Goal: Information Seeking & Learning: Learn about a topic

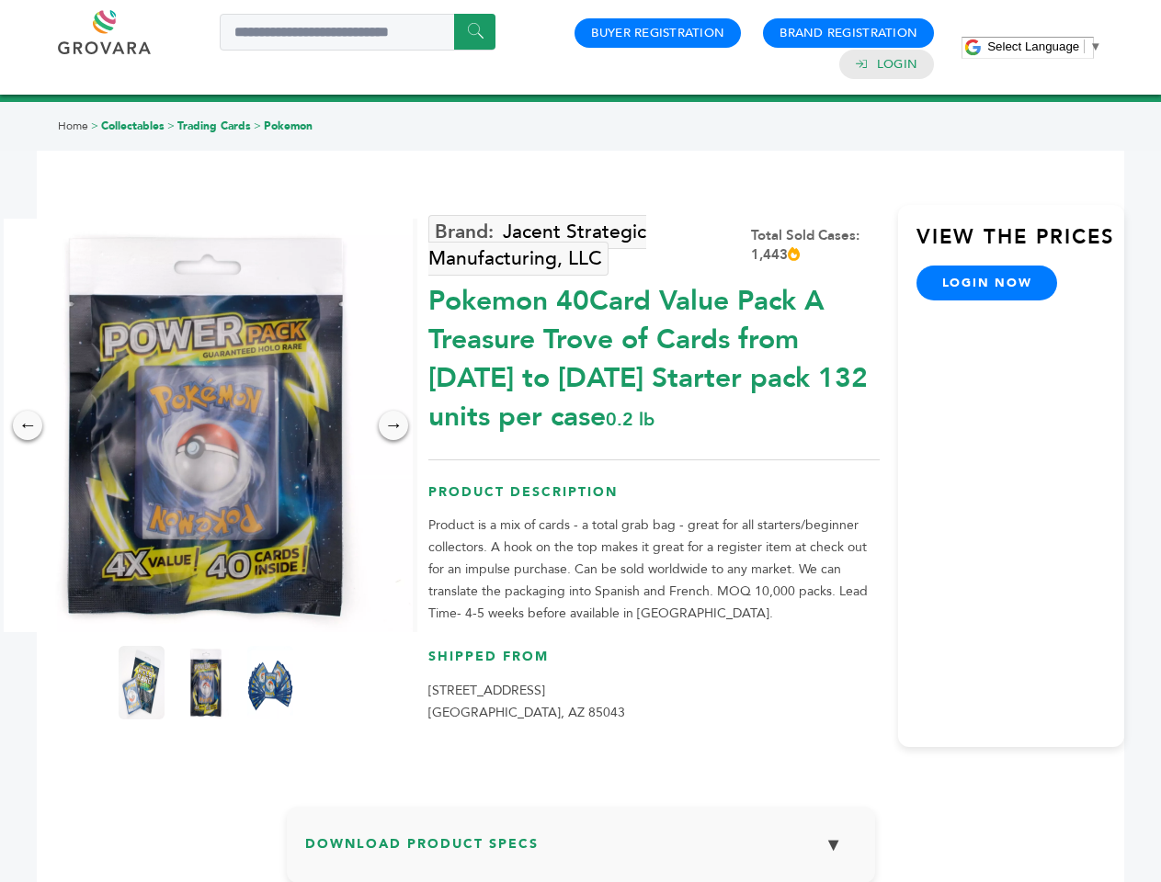
click at [1044, 46] on span "Select Language" at bounding box center [1033, 47] width 92 height 14
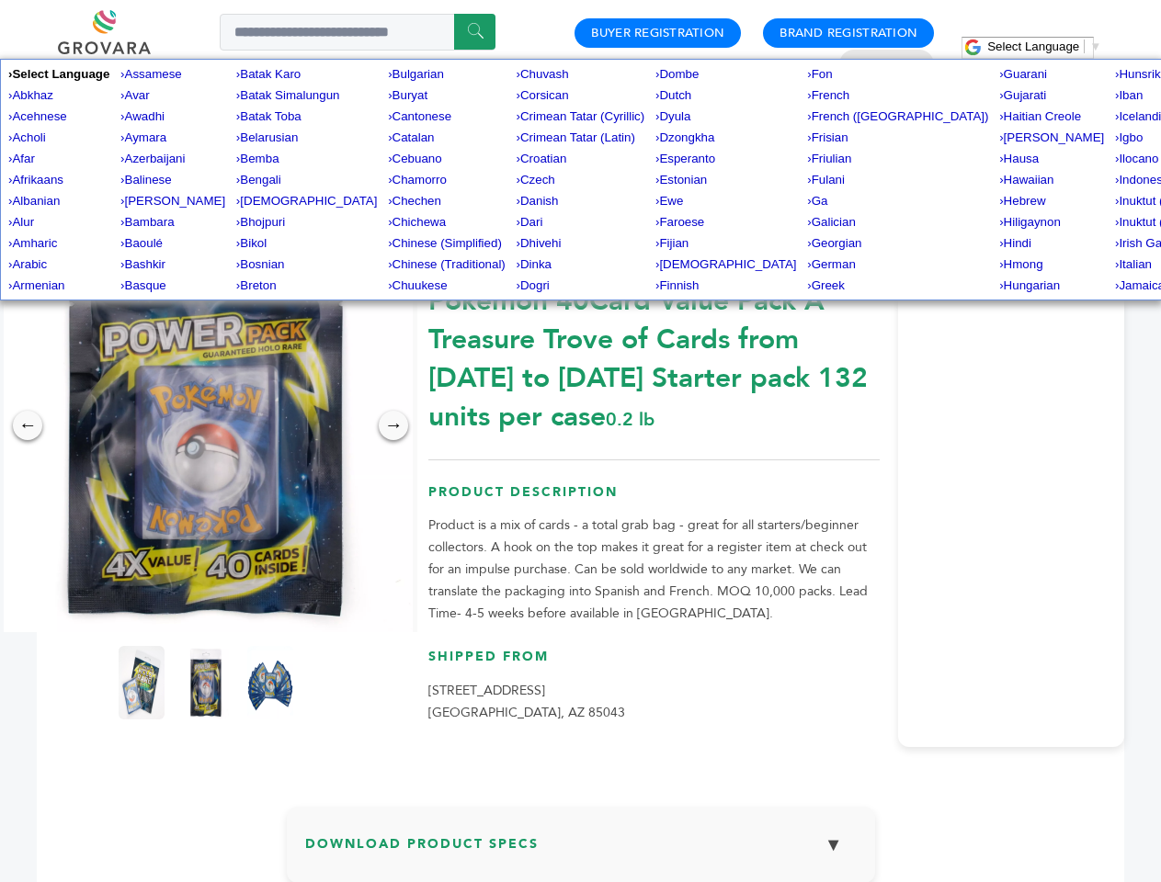
click at [206, 426] on img at bounding box center [206, 426] width 414 height 414
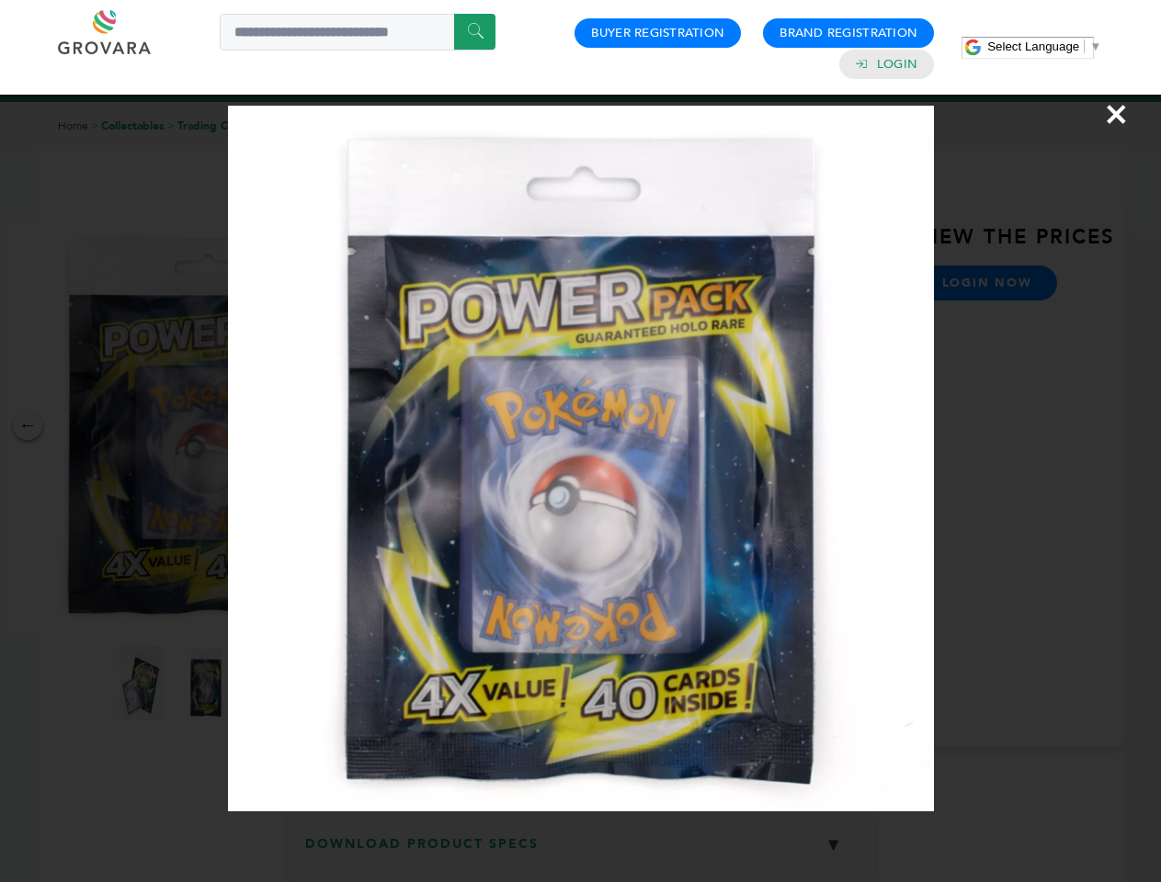
click at [28, 426] on div "×" at bounding box center [580, 441] width 1161 height 882
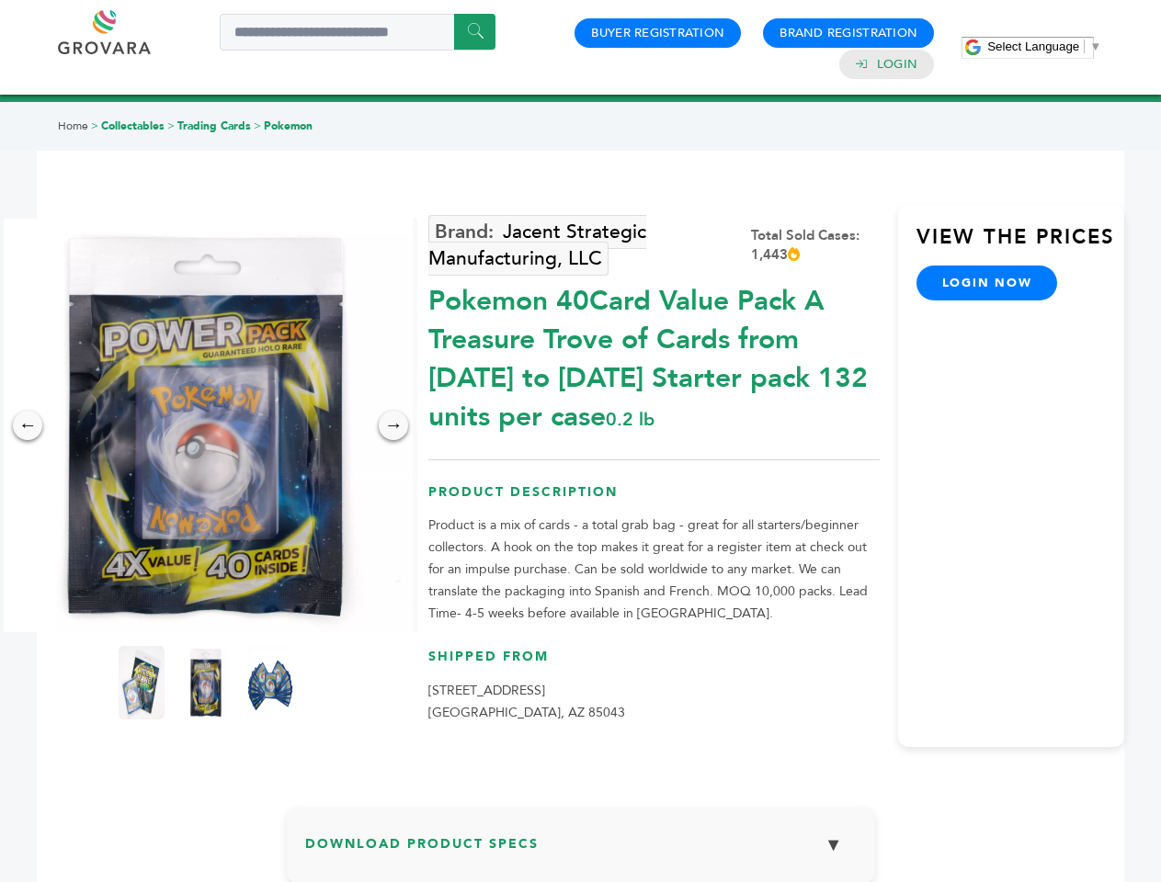
click at [393, 426] on div "→" at bounding box center [393, 425] width 29 height 29
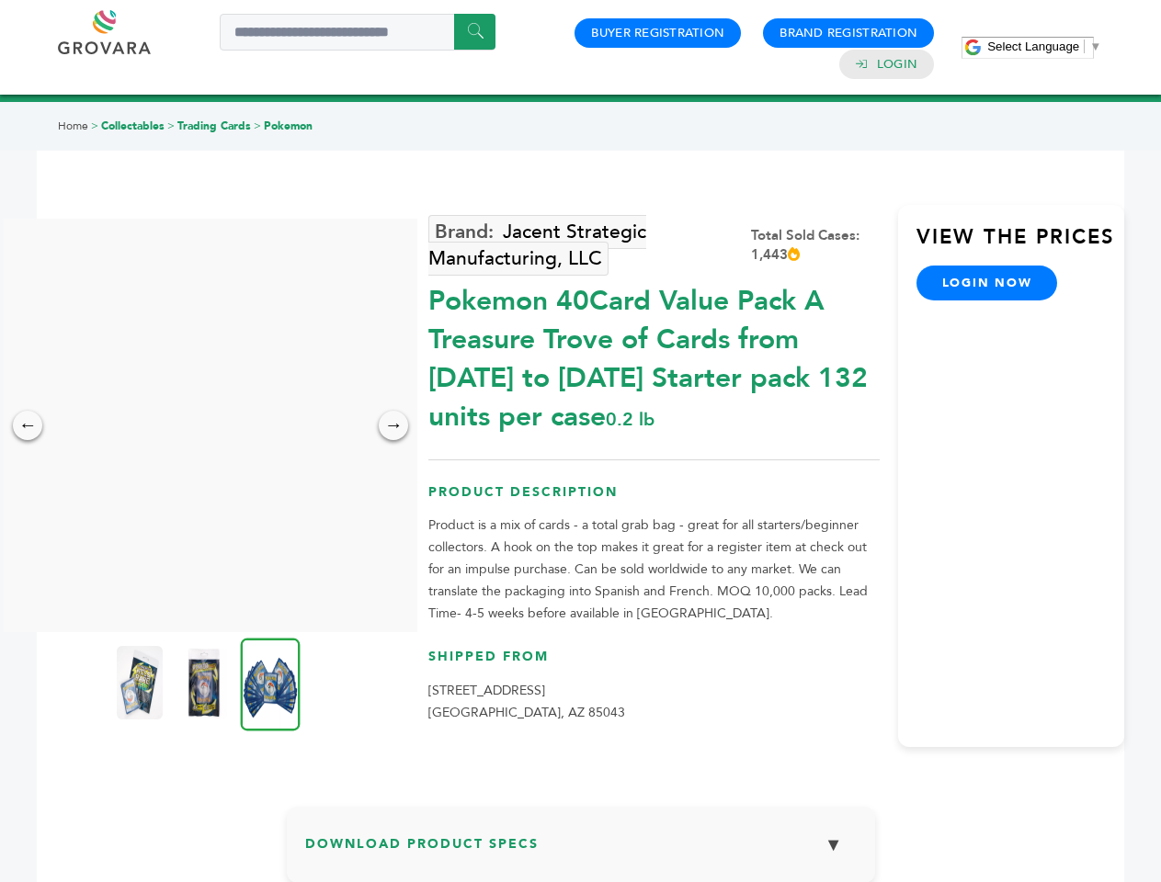
click at [142, 683] on img at bounding box center [140, 683] width 46 height 74
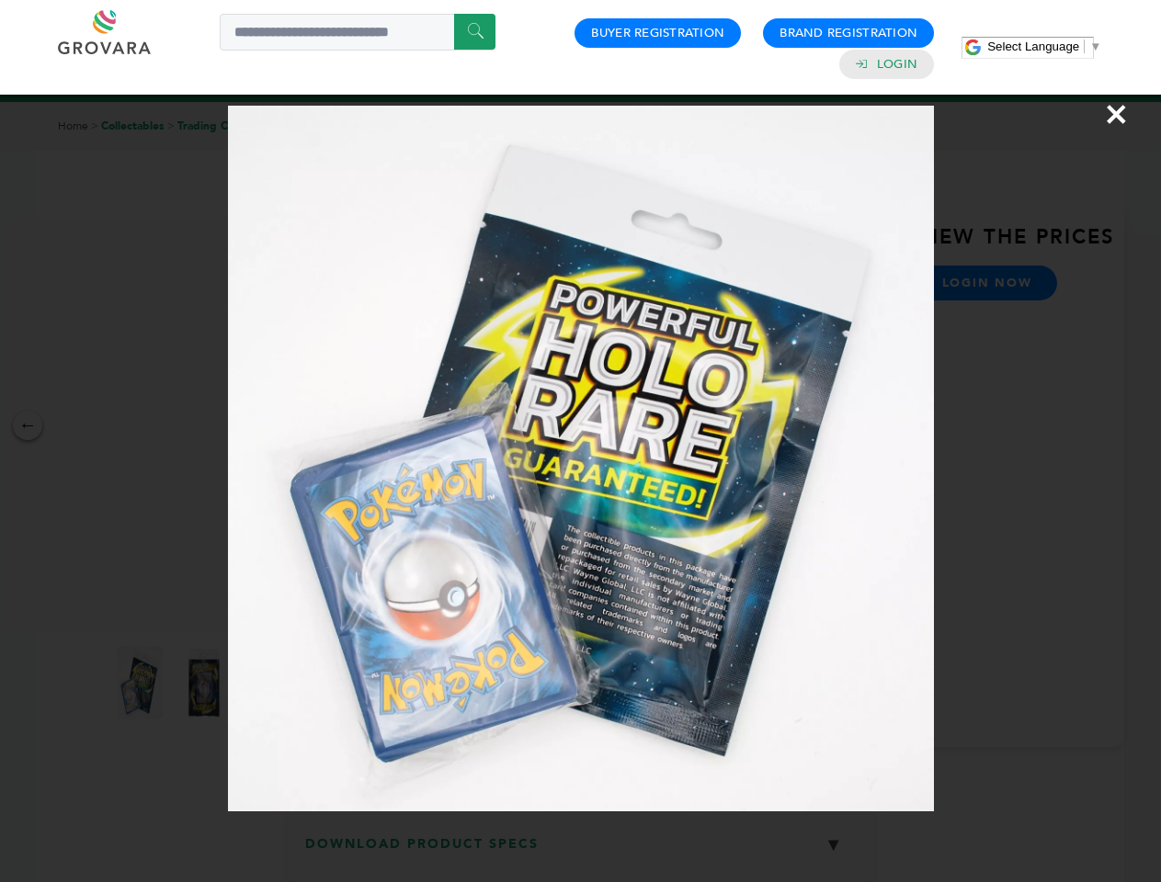
click at [206, 683] on div "×" at bounding box center [580, 441] width 1161 height 882
click at [270, 683] on img at bounding box center [271, 684] width 60 height 93
click at [581, 852] on div "×" at bounding box center [580, 441] width 1161 height 882
